Goal: Task Accomplishment & Management: Use online tool/utility

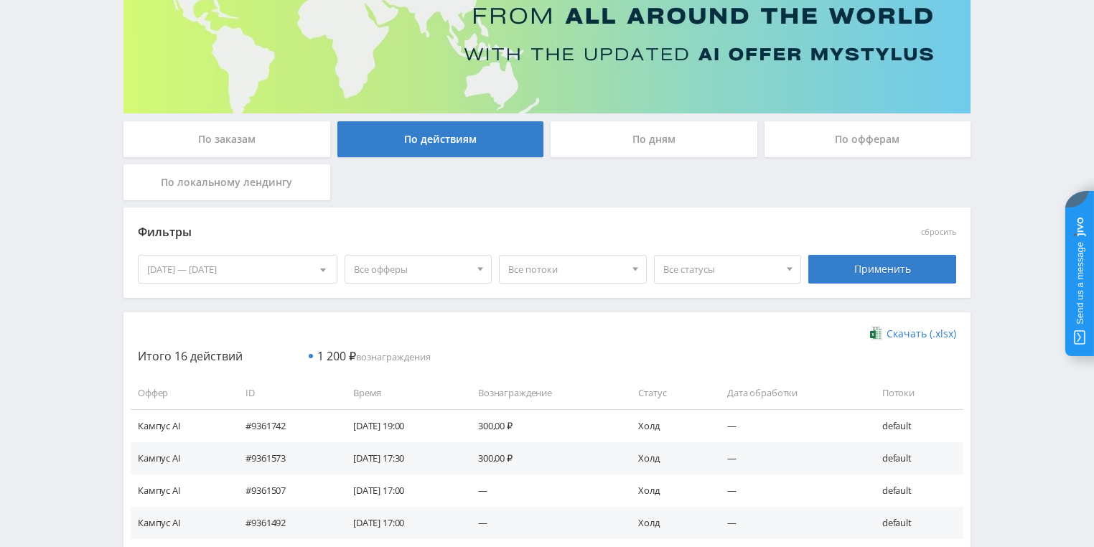
click at [644, 146] on div "По дням" at bounding box center [653, 139] width 207 height 36
click at [0, 0] on input "По дням" at bounding box center [0, 0] width 0 height 0
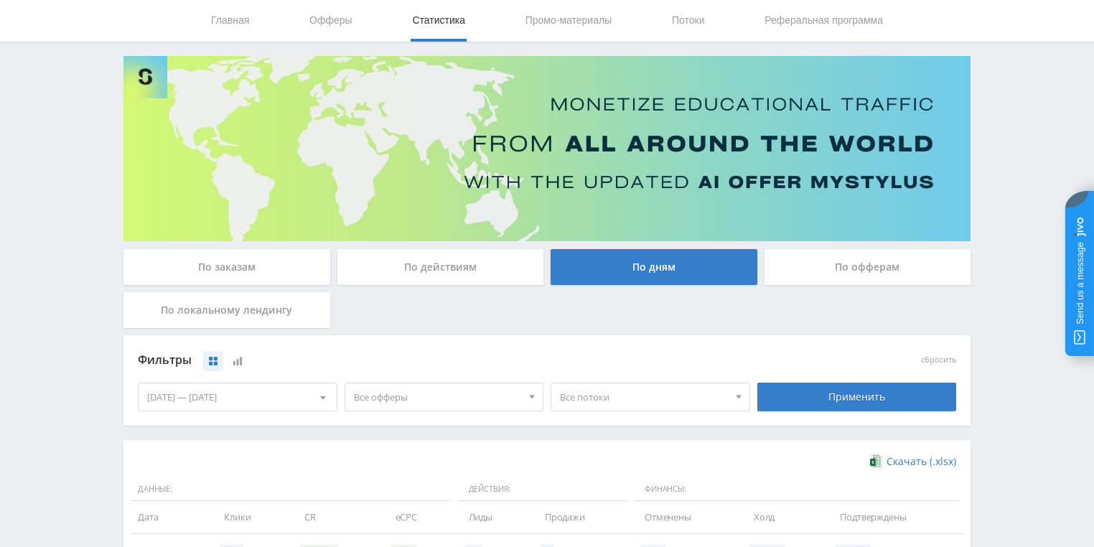
scroll to position [172, 0]
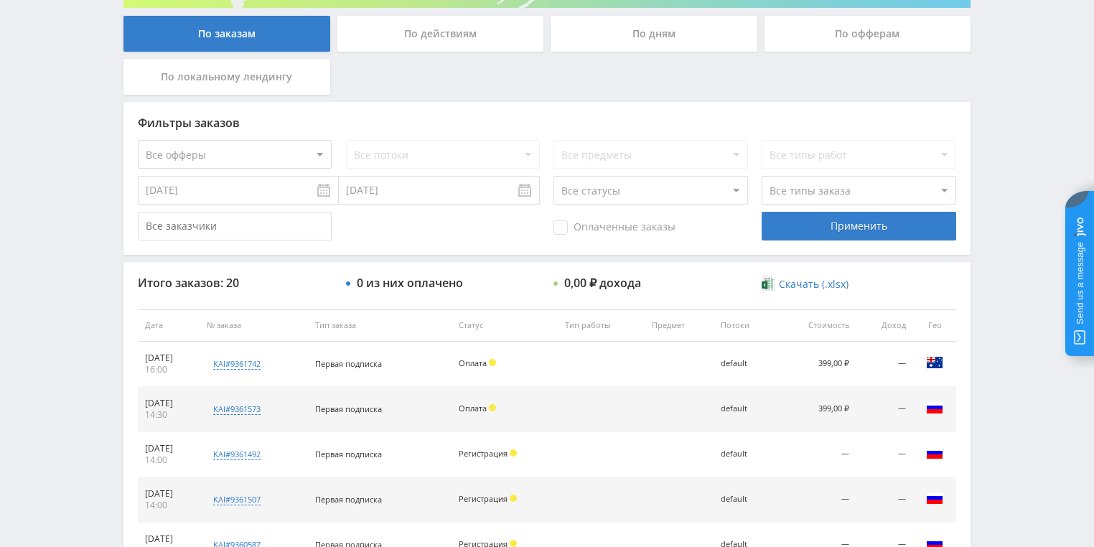
scroll to position [172, 0]
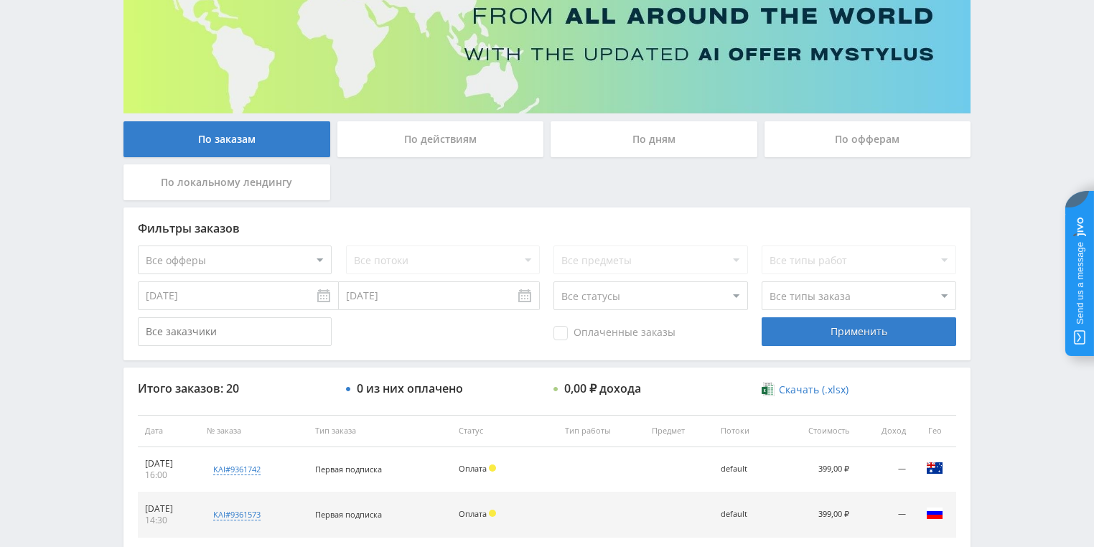
click at [462, 149] on div "По действиям" at bounding box center [440, 139] width 207 height 36
click at [0, 0] on input "По действиям" at bounding box center [0, 0] width 0 height 0
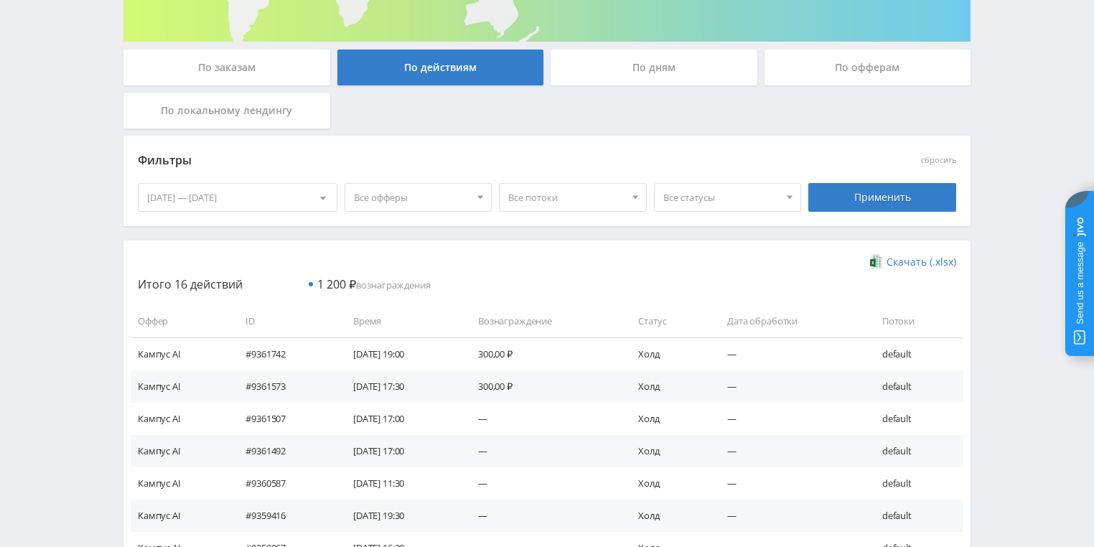
scroll to position [344, 0]
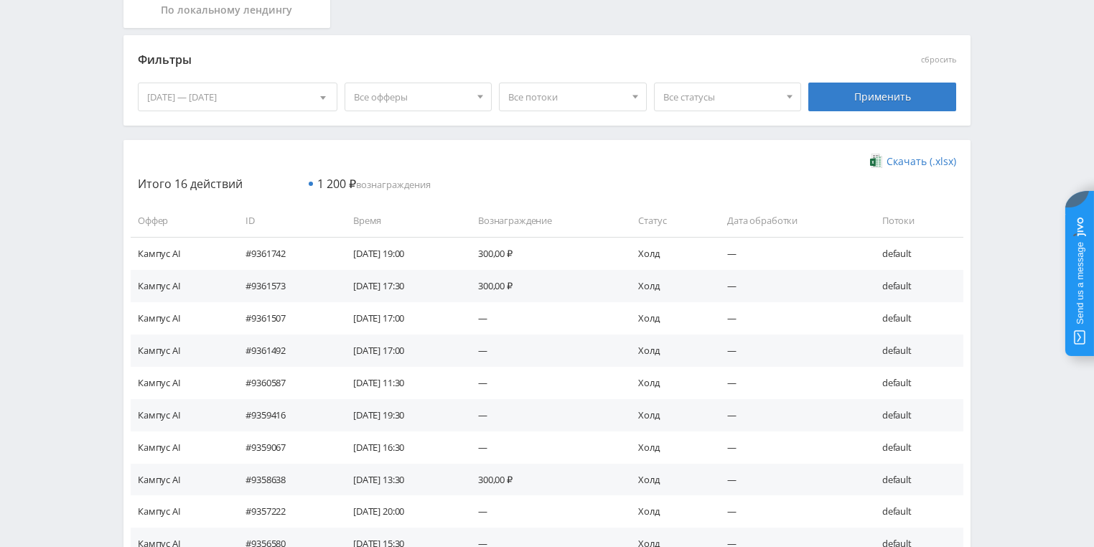
click at [319, 99] on div at bounding box center [322, 96] width 27 height 27
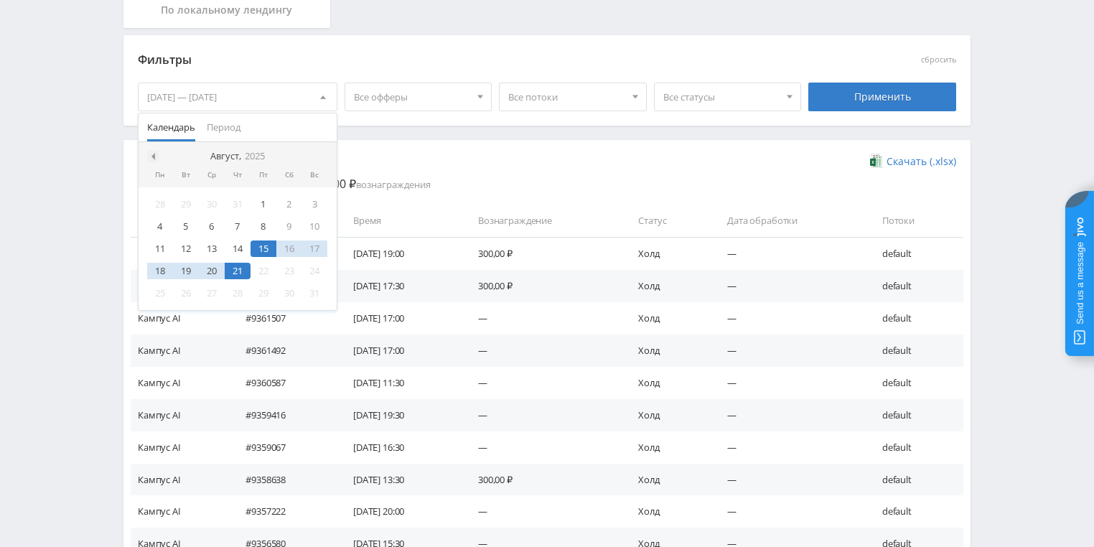
click at [155, 156] on div at bounding box center [152, 156] width 11 height 11
click at [324, 154] on div at bounding box center [322, 156] width 11 height 11
click at [149, 157] on span at bounding box center [151, 156] width 7 height 7
click at [187, 207] on div "1" at bounding box center [186, 204] width 26 height 17
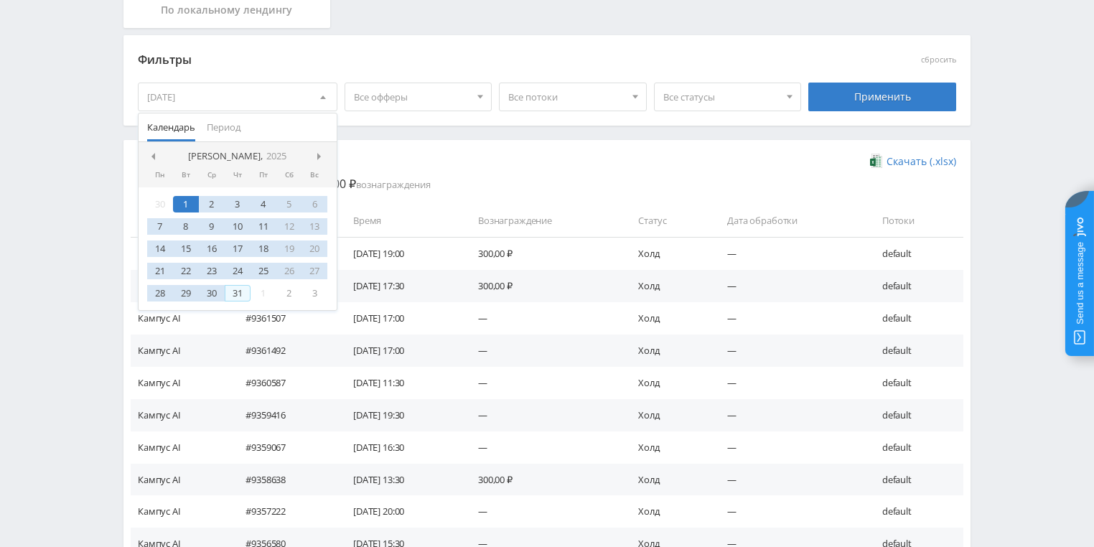
click at [238, 294] on div "31" at bounding box center [238, 293] width 26 height 17
drag, startPoint x: 446, startPoint y: 158, endPoint x: 801, endPoint y: 160, distance: 355.3
click at [455, 159] on div "Скачать (.xlsx)" at bounding box center [547, 161] width 818 height 14
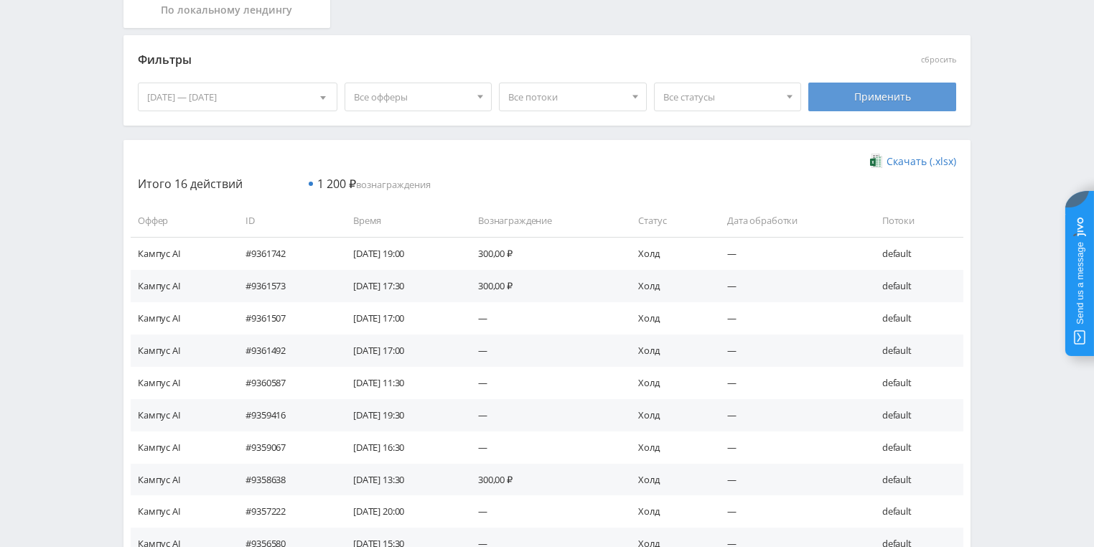
click at [858, 103] on div "Применить" at bounding box center [882, 97] width 148 height 29
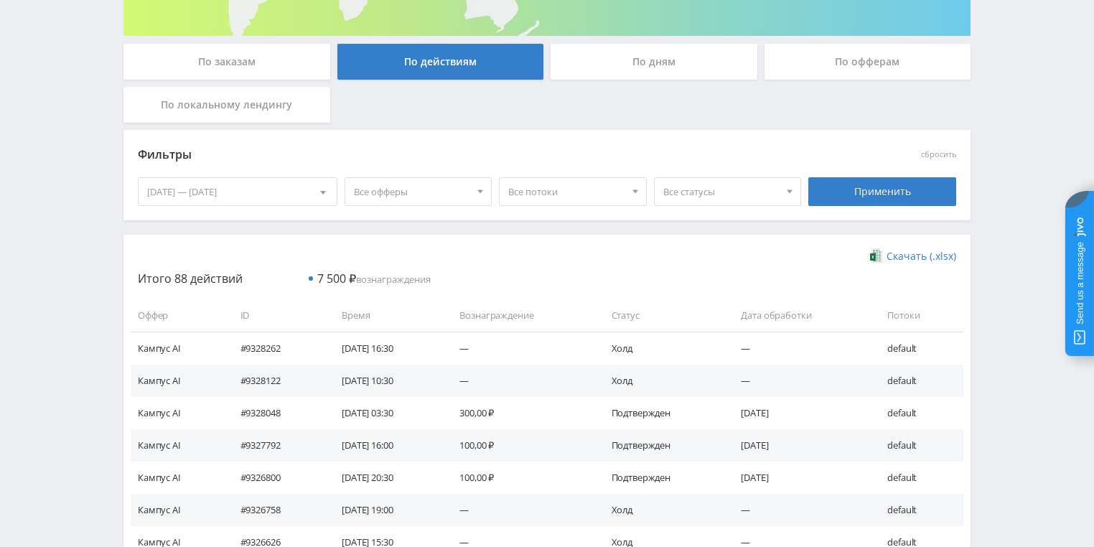
scroll to position [230, 0]
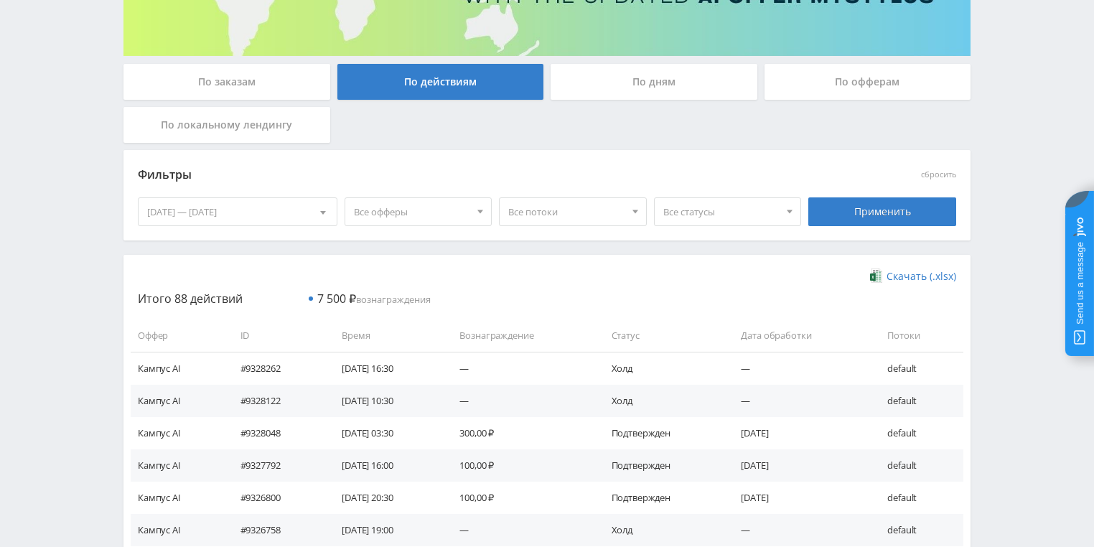
click at [271, 85] on div "По заказам" at bounding box center [226, 82] width 207 height 36
click at [0, 0] on input "По заказам" at bounding box center [0, 0] width 0 height 0
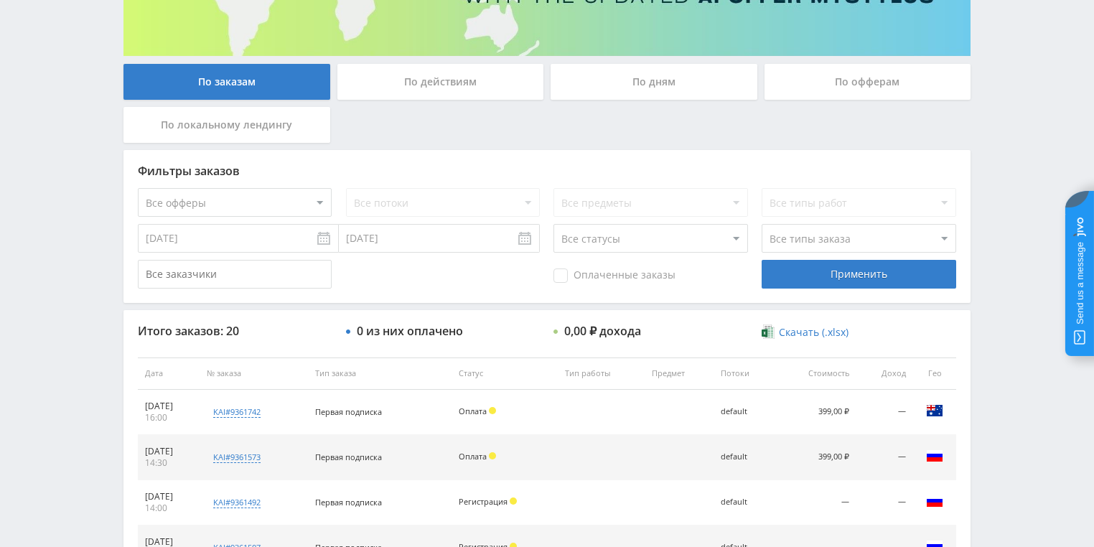
click at [622, 83] on div "По дням" at bounding box center [653, 82] width 207 height 36
click at [0, 0] on input "По дням" at bounding box center [0, 0] width 0 height 0
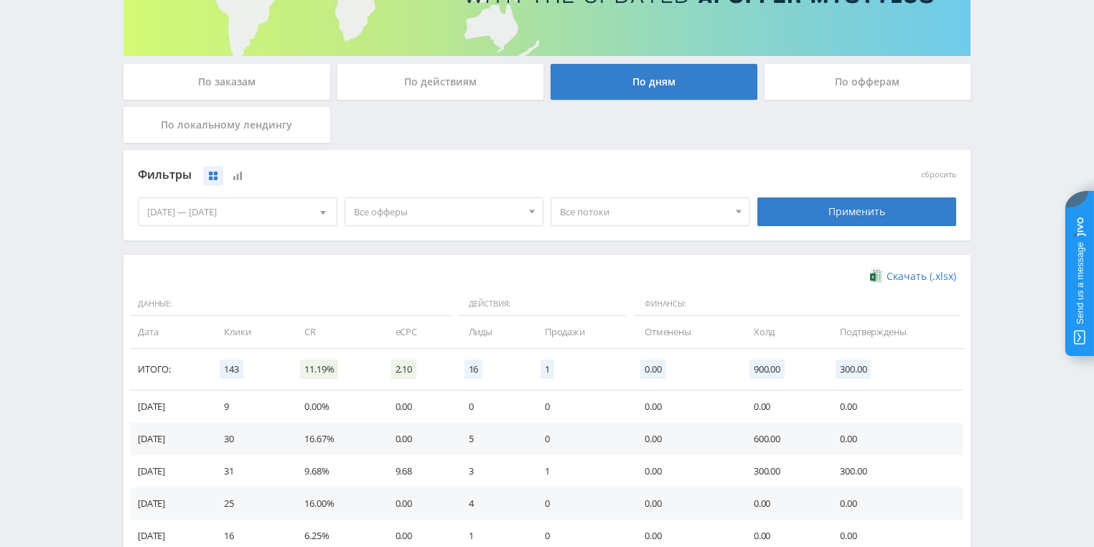
click at [856, 80] on div "По офферам" at bounding box center [867, 82] width 207 height 36
click at [0, 0] on input "По офферам" at bounding box center [0, 0] width 0 height 0
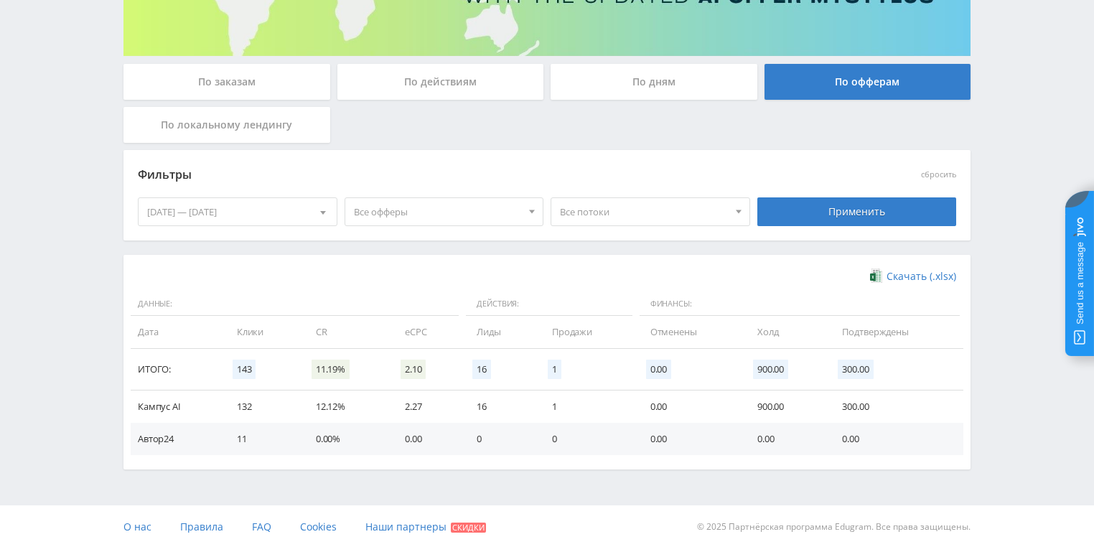
click at [259, 217] on div "[DATE] — [DATE]" at bounding box center [238, 211] width 198 height 27
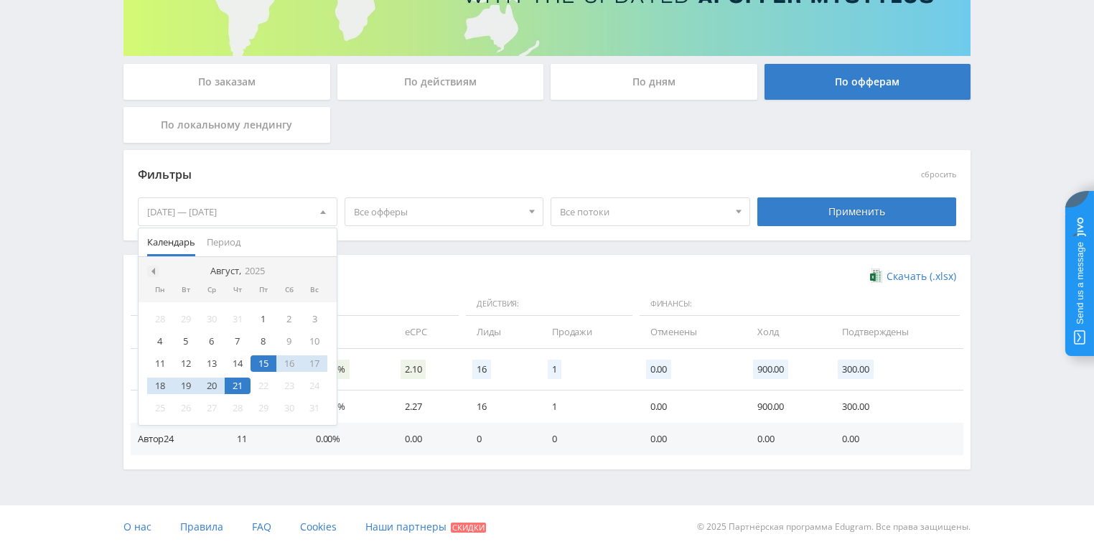
click at [156, 269] on div at bounding box center [152, 271] width 11 height 11
click at [184, 317] on div "1" at bounding box center [186, 319] width 26 height 17
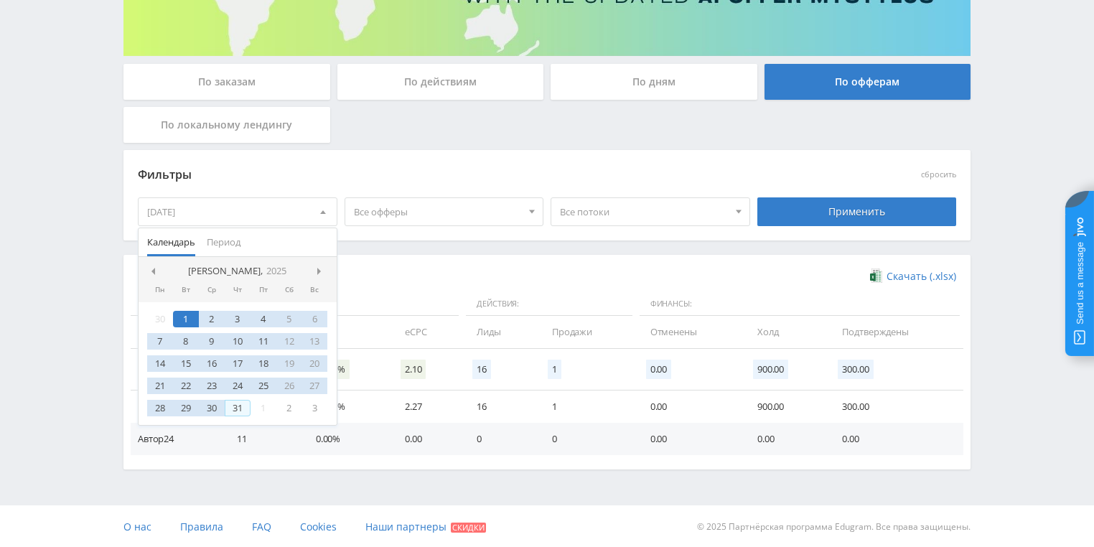
click at [239, 409] on div "31" at bounding box center [238, 408] width 26 height 17
click at [811, 214] on div "Применить" at bounding box center [857, 211] width 200 height 29
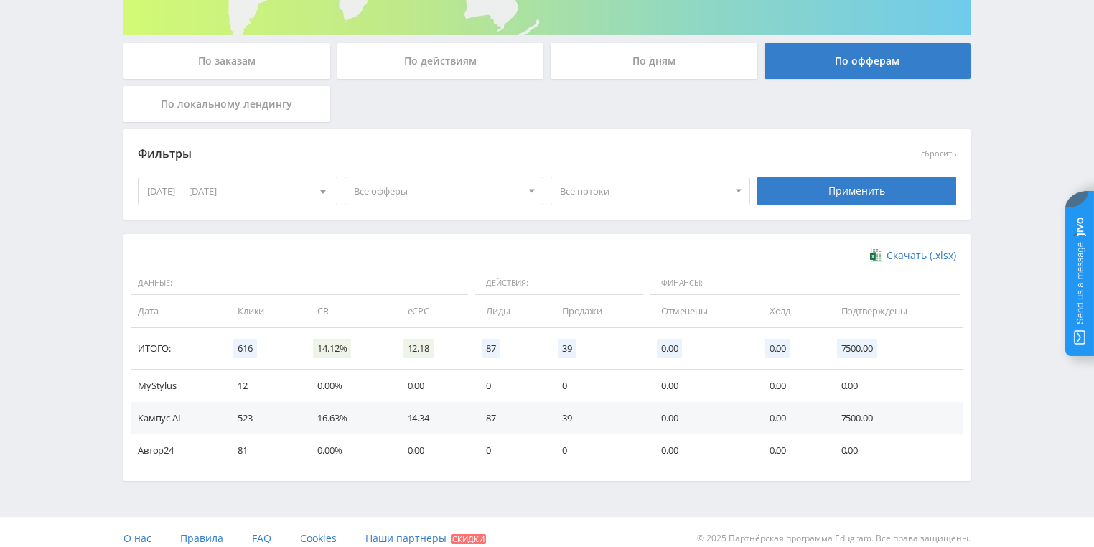
scroll to position [262, 0]
